Goal: Information Seeking & Learning: Learn about a topic

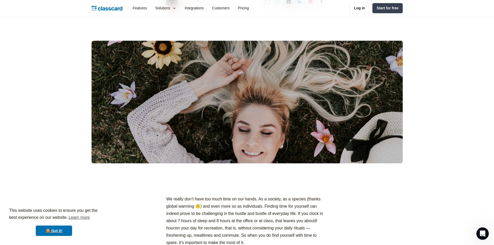
scroll to position [104, 0]
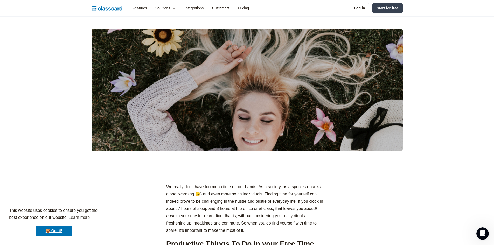
drag, startPoint x: 203, startPoint y: 190, endPoint x: 251, endPoint y: 229, distance: 61.9
click at [251, 229] on p "We really don’t have too much time on our hands. As a society, as a species (th…" at bounding box center [247, 208] width 162 height 51
drag, startPoint x: 251, startPoint y: 231, endPoint x: 251, endPoint y: 194, distance: 37.6
click at [251, 194] on p "We really don’t have too much time on our hands. As a society, as a species (th…" at bounding box center [247, 208] width 162 height 51
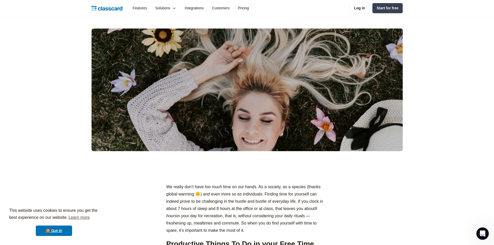
click at [251, 194] on p "We really don’t have too much time on our hands. As a society, as a species (th…" at bounding box center [247, 208] width 162 height 51
drag, startPoint x: 251, startPoint y: 192, endPoint x: 256, endPoint y: 232, distance: 40.5
click at [256, 232] on p "We really don’t have too much time on our hands. As a society, as a species (th…" at bounding box center [247, 208] width 162 height 51
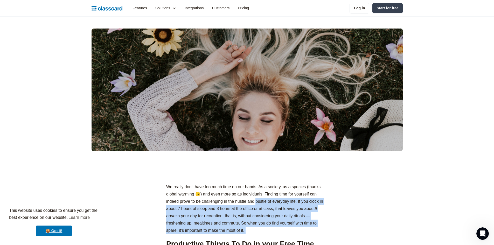
drag, startPoint x: 256, startPoint y: 232, endPoint x: 260, endPoint y: 199, distance: 32.9
click at [260, 199] on p "We really don’t have too much time on our hands. As a society, as a species (th…" at bounding box center [247, 208] width 162 height 51
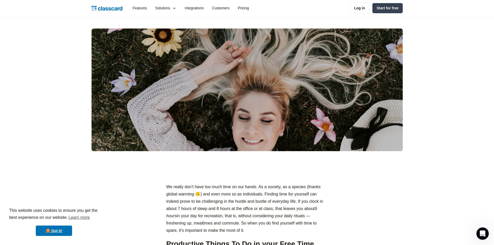
drag, startPoint x: 260, startPoint y: 195, endPoint x: 261, endPoint y: 229, distance: 33.2
click at [261, 229] on p "We really don’t have too much time on our hands. As a society, as a species (th…" at bounding box center [247, 208] width 162 height 51
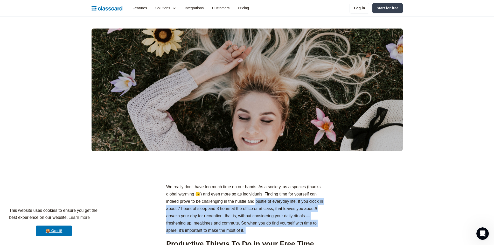
drag, startPoint x: 261, startPoint y: 229, endPoint x: 261, endPoint y: 202, distance: 26.7
click at [261, 202] on p "We really don’t have too much time on our hands. As a society, as a species (th…" at bounding box center [247, 208] width 162 height 51
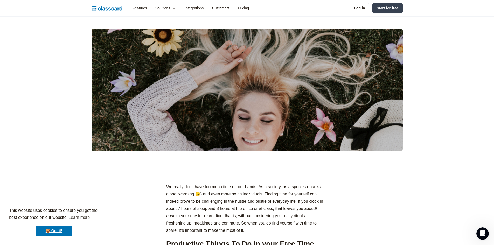
drag, startPoint x: 262, startPoint y: 199, endPoint x: 262, endPoint y: 230, distance: 30.6
click at [262, 230] on p "We really don’t have too much time on our hands. As a society, as a species (th…" at bounding box center [247, 208] width 162 height 51
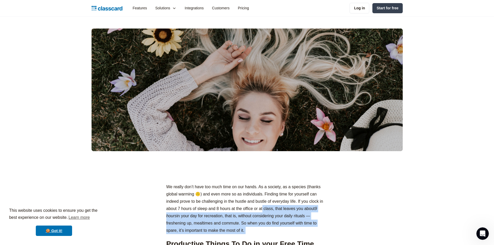
drag, startPoint x: 262, startPoint y: 230, endPoint x: 262, endPoint y: 208, distance: 22.6
click at [262, 208] on p "We really don’t have too much time on our hands. As a society, as a species (th…" at bounding box center [247, 208] width 162 height 51
drag, startPoint x: 263, startPoint y: 203, endPoint x: 261, endPoint y: 229, distance: 25.7
click at [261, 229] on p "We really don’t have too much time on our hands. As a society, as a species (th…" at bounding box center [247, 208] width 162 height 51
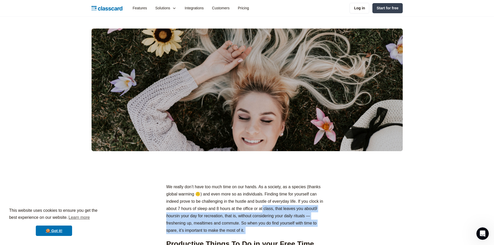
click at [261, 229] on p "We really don’t have too much time on our hands. As a society, as a species (th…" at bounding box center [247, 208] width 162 height 51
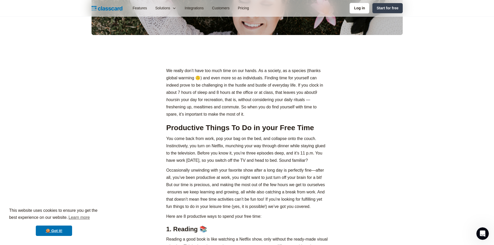
scroll to position [233, 0]
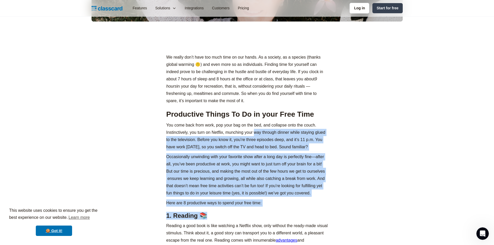
drag, startPoint x: 258, startPoint y: 219, endPoint x: 255, endPoint y: 141, distance: 78.1
click at [255, 141] on p "You come back from work, pop your bag on the bed, and collapse onto the couch. …" at bounding box center [247, 136] width 162 height 29
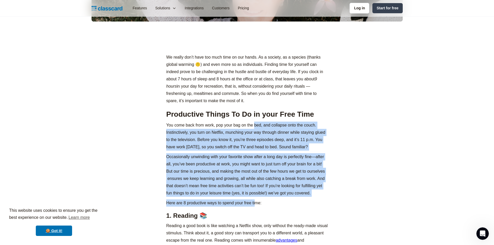
drag, startPoint x: 255, startPoint y: 136, endPoint x: 255, endPoint y: 211, distance: 75.0
click at [255, 207] on p "Here are 8 productive ways to spend your free time:" at bounding box center [247, 202] width 162 height 7
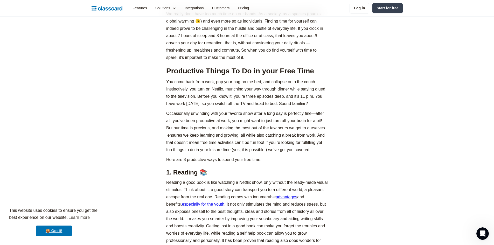
scroll to position [285, 0]
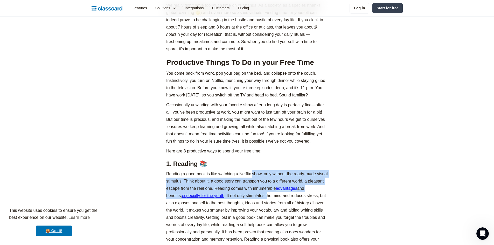
drag, startPoint x: 252, startPoint y: 182, endPoint x: 252, endPoint y: 203, distance: 21.0
click at [252, 203] on p "Reading a good book is like watching a Netflix show, only without the ready-mad…" at bounding box center [247, 213] width 162 height 87
drag, startPoint x: 252, startPoint y: 206, endPoint x: 253, endPoint y: 179, distance: 27.5
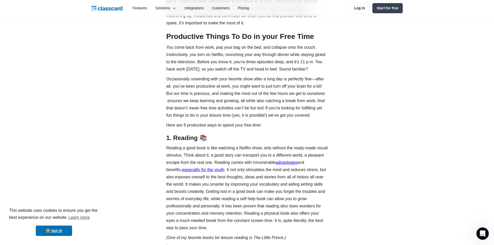
scroll to position [337, 0]
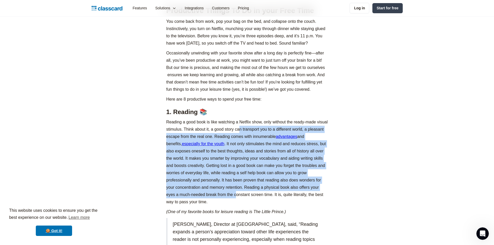
drag, startPoint x: 237, startPoint y: 203, endPoint x: 240, endPoint y: 142, distance: 61.0
click at [240, 142] on p "Reading a good book is like watching a Netflix show, only without the ready-mad…" at bounding box center [247, 162] width 162 height 87
drag, startPoint x: 241, startPoint y: 140, endPoint x: 242, endPoint y: 205, distance: 65.1
click at [242, 205] on p "Reading a good book is like watching a Netflix show, only without the ready-mad…" at bounding box center [247, 162] width 162 height 87
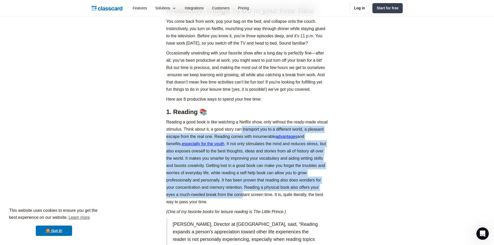
click at [242, 205] on p "Reading a good book is like watching a Netflix show, only without the ready-mad…" at bounding box center [247, 162] width 162 height 87
drag, startPoint x: 242, startPoint y: 210, endPoint x: 242, endPoint y: 142, distance: 67.7
click at [242, 142] on p "Reading a good book is like watching a Netflix show, only without the ready-mad…" at bounding box center [247, 162] width 162 height 87
drag, startPoint x: 242, startPoint y: 142, endPoint x: 240, endPoint y: 208, distance: 65.4
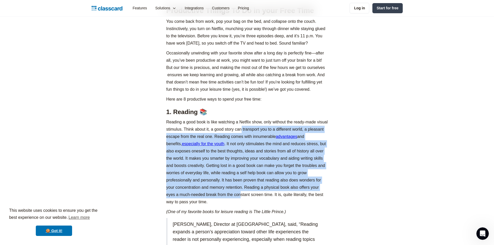
click at [240, 206] on p "Reading a good book is like watching a Netflix show, only without the ready-mad…" at bounding box center [247, 162] width 162 height 87
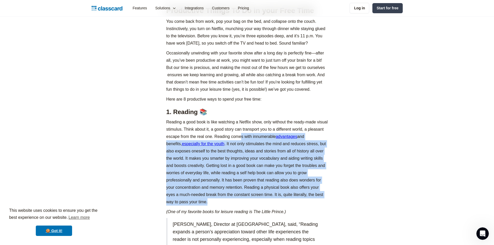
drag, startPoint x: 239, startPoint y: 212, endPoint x: 242, endPoint y: 149, distance: 63.4
click at [242, 149] on p "Reading a good book is like watching a Netflix show, only without the ready-mad…" at bounding box center [247, 162] width 162 height 87
drag, startPoint x: 242, startPoint y: 148, endPoint x: 241, endPoint y: 215, distance: 67.4
click at [241, 206] on p "Reading a good book is like watching a Netflix show, only without the ready-mad…" at bounding box center [247, 162] width 162 height 87
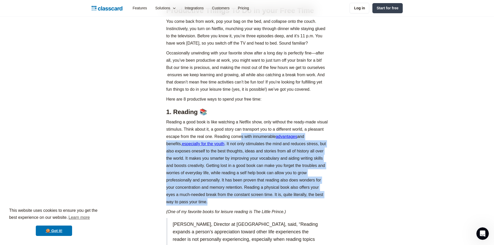
click at [241, 206] on p "Reading a good book is like watching a Netflix show, only without the ready-mad…" at bounding box center [247, 162] width 162 height 87
drag, startPoint x: 241, startPoint y: 215, endPoint x: 244, endPoint y: 156, distance: 59.0
click at [244, 156] on p "Reading a good book is like watching a Netflix show, only without the ready-mad…" at bounding box center [247, 162] width 162 height 87
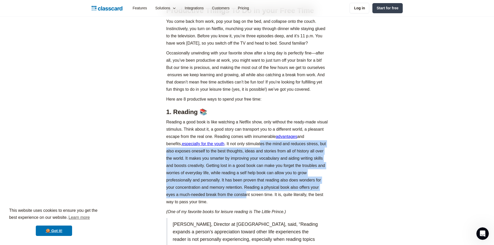
drag, startPoint x: 244, startPoint y: 156, endPoint x: 247, endPoint y: 207, distance: 50.9
click at [247, 206] on p "Reading a good book is like watching a Netflix show, only without the ready-mad…" at bounding box center [247, 162] width 162 height 87
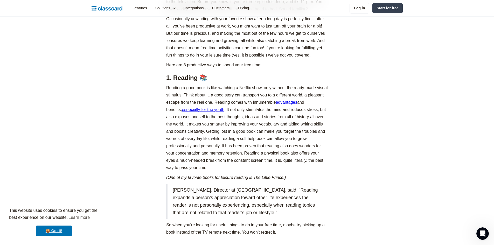
scroll to position [389, 0]
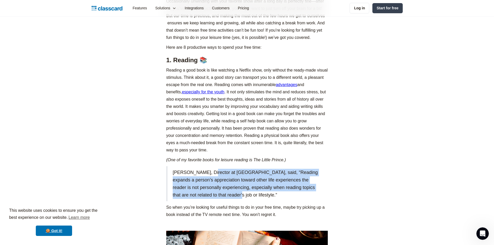
drag, startPoint x: 209, startPoint y: 181, endPoint x: 227, endPoint y: 207, distance: 31.4
click at [227, 201] on blockquote "[PERSON_NAME], Director at [GEOGRAPHIC_DATA], said, “Reading expands a person’s…" at bounding box center [247, 183] width 162 height 35
drag, startPoint x: 227, startPoint y: 210, endPoint x: 227, endPoint y: 181, distance: 29.1
click at [227, 181] on blockquote "[PERSON_NAME], Director at [GEOGRAPHIC_DATA], said, “Reading expands a person’s…" at bounding box center [247, 183] width 162 height 35
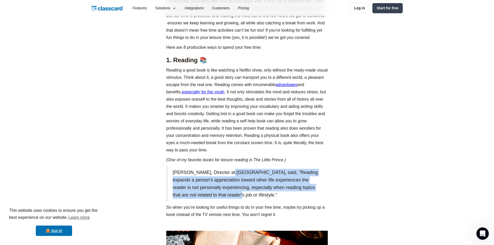
click at [227, 181] on blockquote "[PERSON_NAME], Director at [GEOGRAPHIC_DATA], said, “Reading expands a person’s…" at bounding box center [247, 183] width 162 height 35
drag, startPoint x: 227, startPoint y: 179, endPoint x: 230, endPoint y: 208, distance: 29.5
click at [230, 201] on blockquote "[PERSON_NAME], Director at [GEOGRAPHIC_DATA], said, “Reading expands a person’s…" at bounding box center [247, 183] width 162 height 35
drag, startPoint x: 230, startPoint y: 210, endPoint x: 233, endPoint y: 183, distance: 27.1
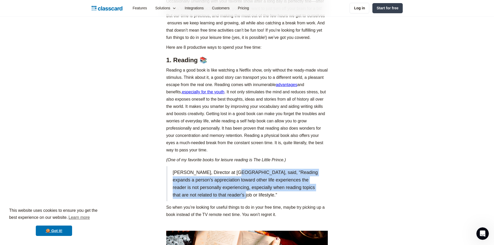
click at [233, 183] on blockquote "[PERSON_NAME], Director at [GEOGRAPHIC_DATA], said, “Reading expands a person’s…" at bounding box center [247, 183] width 162 height 35
drag, startPoint x: 233, startPoint y: 181, endPoint x: 233, endPoint y: 207, distance: 26.0
click at [233, 201] on blockquote "[PERSON_NAME], Director at [GEOGRAPHIC_DATA], said, “Reading expands a person’s…" at bounding box center [247, 183] width 162 height 35
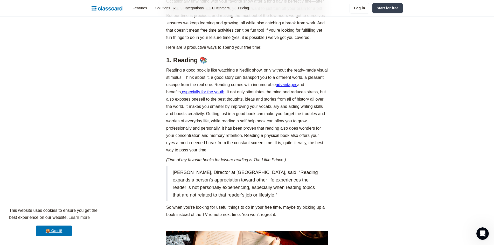
scroll to position [441, 0]
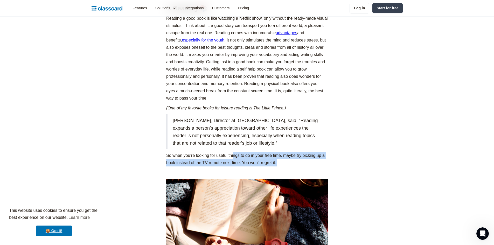
drag, startPoint x: 231, startPoint y: 177, endPoint x: 233, endPoint y: 162, distance: 15.4
click at [233, 162] on p "So when you’re looking for useful things to do in your free time, maybe try pic…" at bounding box center [247, 159] width 162 height 15
drag, startPoint x: 233, startPoint y: 160, endPoint x: 284, endPoint y: 172, distance: 52.5
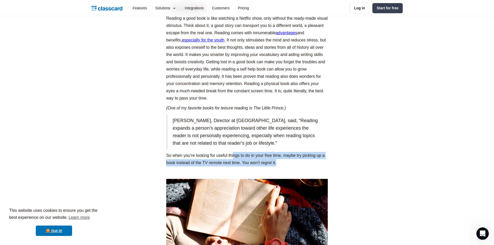
click at [284, 167] on p "So when you’re looking for useful things to do in your free time, maybe try pic…" at bounding box center [247, 159] width 162 height 15
drag, startPoint x: 284, startPoint y: 173, endPoint x: 166, endPoint y: 164, distance: 118.1
click at [166, 164] on p "So when you’re looking for useful things to do in your free time, maybe try pic…" at bounding box center [247, 159] width 162 height 15
drag, startPoint x: 164, startPoint y: 166, endPoint x: 283, endPoint y: 172, distance: 119.0
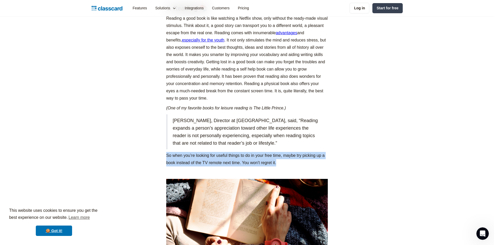
click at [283, 167] on p "So when you’re looking for useful things to do in your free time, maybe try pic…" at bounding box center [247, 159] width 162 height 15
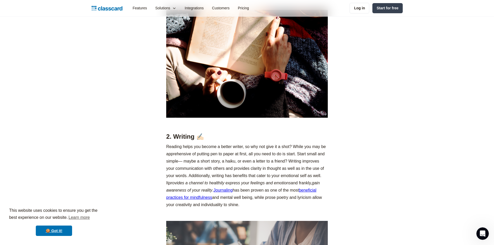
scroll to position [623, 0]
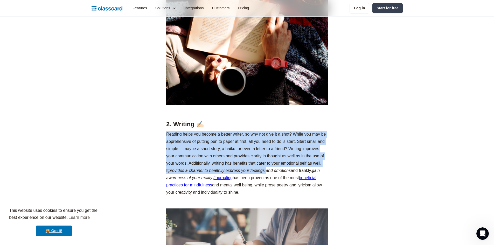
drag, startPoint x: 167, startPoint y: 143, endPoint x: 264, endPoint y: 177, distance: 102.9
click at [264, 177] on p "Reading helps you become a better writer, so why not give it a shot? While you …" at bounding box center [247, 163] width 162 height 65
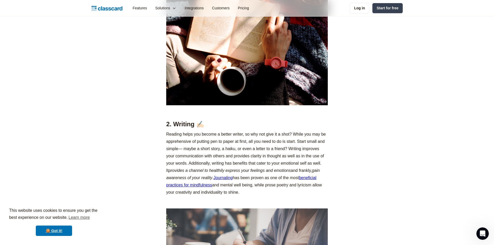
drag, startPoint x: 246, startPoint y: 204, endPoint x: 162, endPoint y: 147, distance: 101.8
